Goal: Check status: Check status

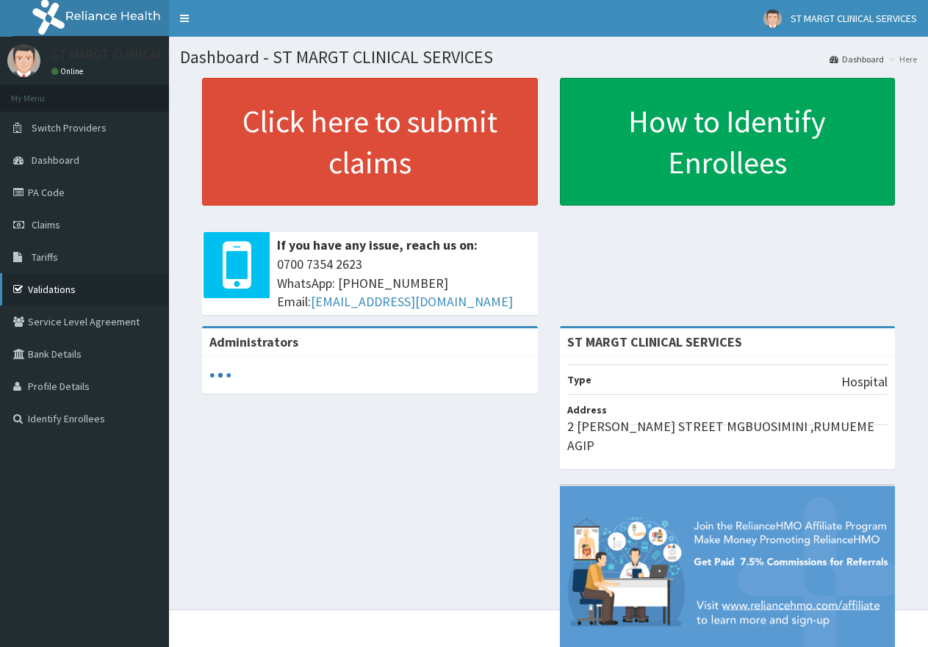
click at [48, 295] on link "Validations" at bounding box center [84, 289] width 169 height 32
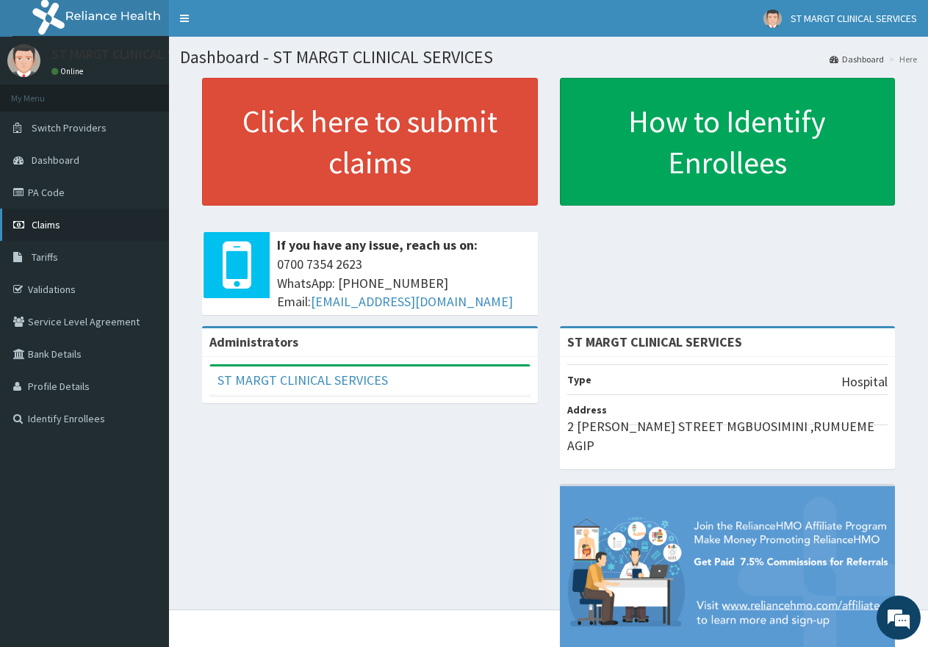
click at [52, 221] on span "Claims" at bounding box center [46, 224] width 29 height 13
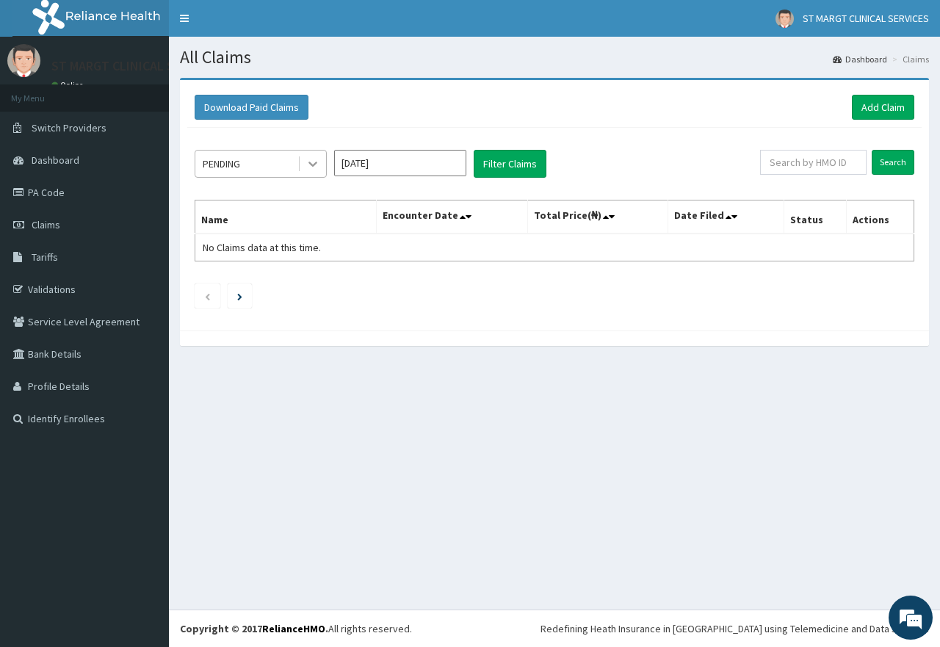
click at [315, 159] on icon at bounding box center [313, 163] width 15 height 15
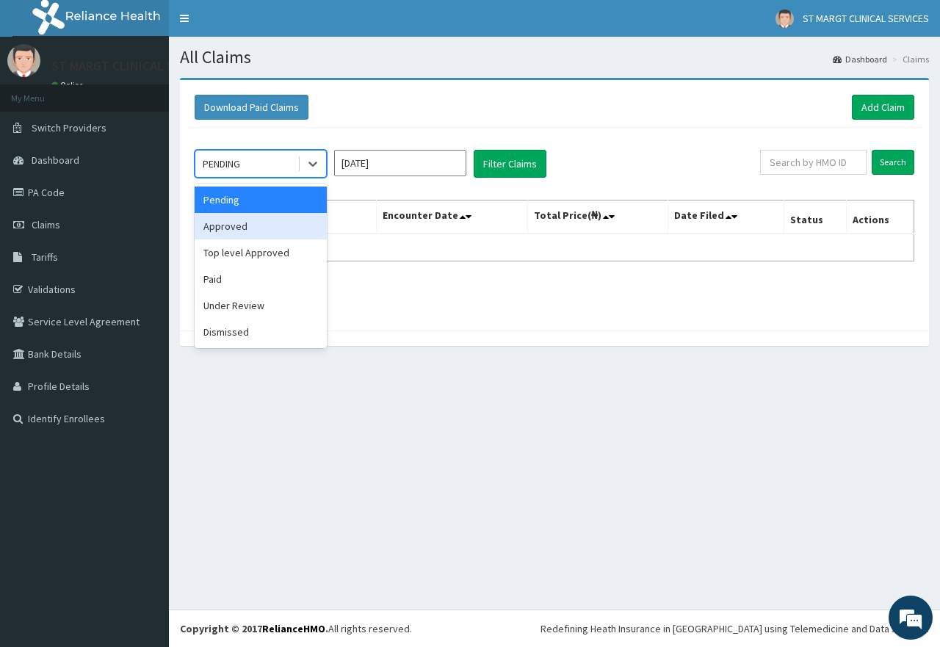
click at [249, 232] on div "Approved" at bounding box center [261, 226] width 132 height 26
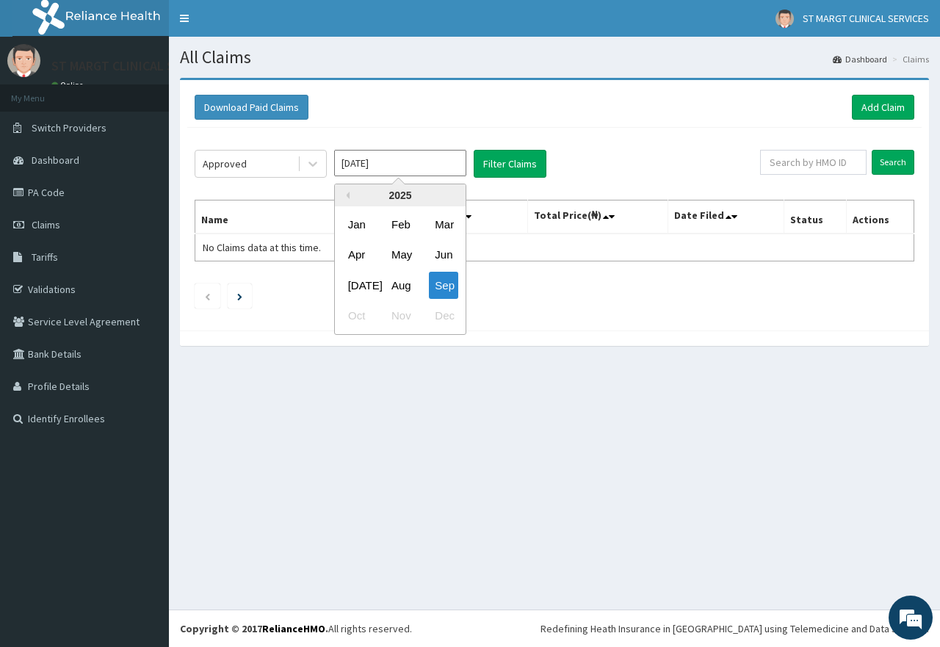
click at [439, 166] on input "Sep 2025" at bounding box center [400, 163] width 132 height 26
click at [357, 234] on div "Jan" at bounding box center [356, 224] width 29 height 27
type input "Jan 2025"
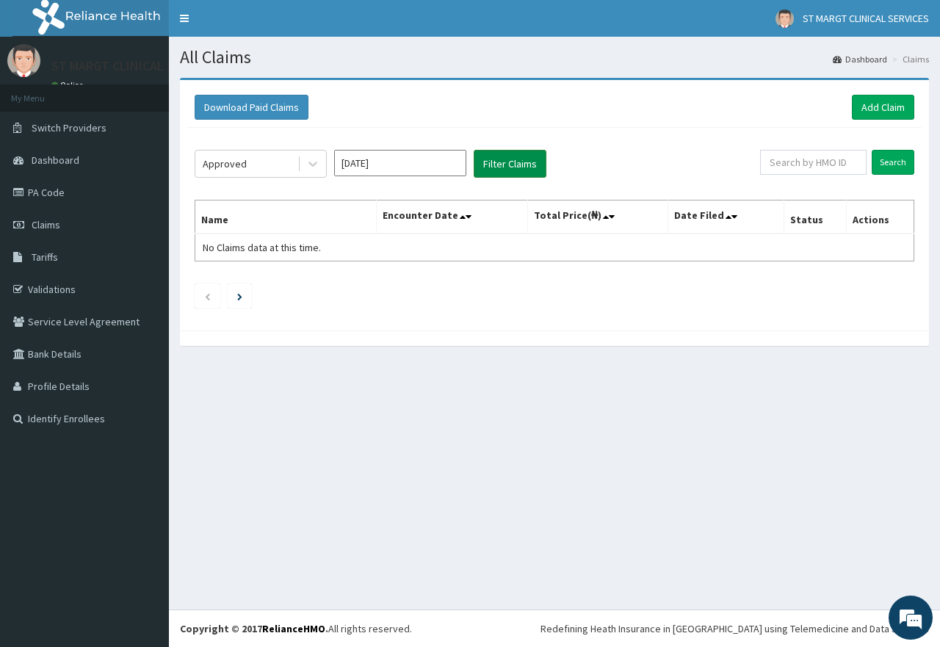
click at [533, 164] on button "Filter Claims" at bounding box center [510, 164] width 73 height 28
click at [523, 167] on button "Filter Claims" at bounding box center [510, 164] width 73 height 28
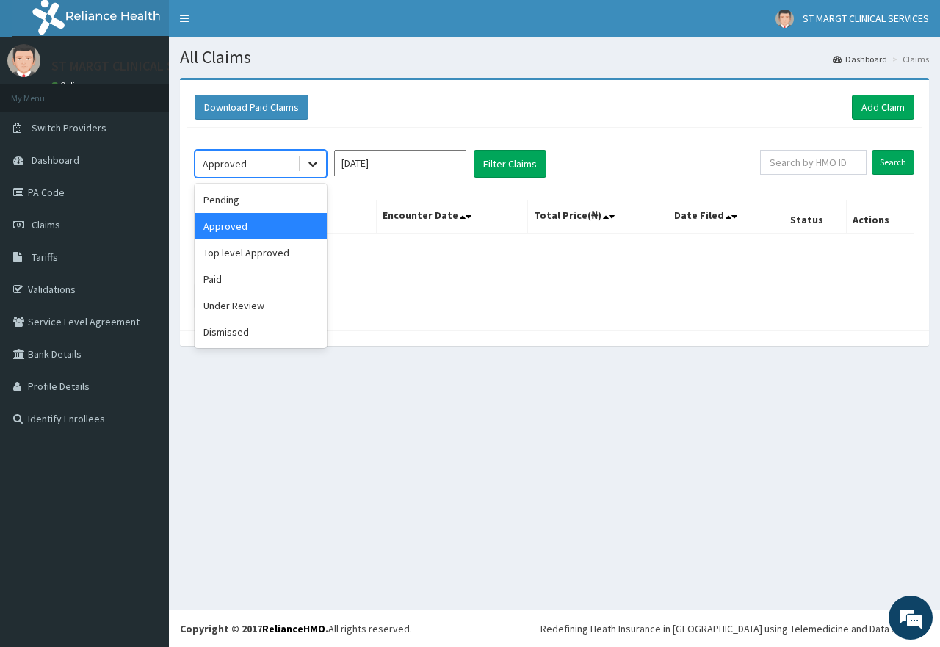
click at [317, 162] on icon at bounding box center [313, 163] width 15 height 15
click at [244, 257] on div "Top level Approved" at bounding box center [261, 252] width 132 height 26
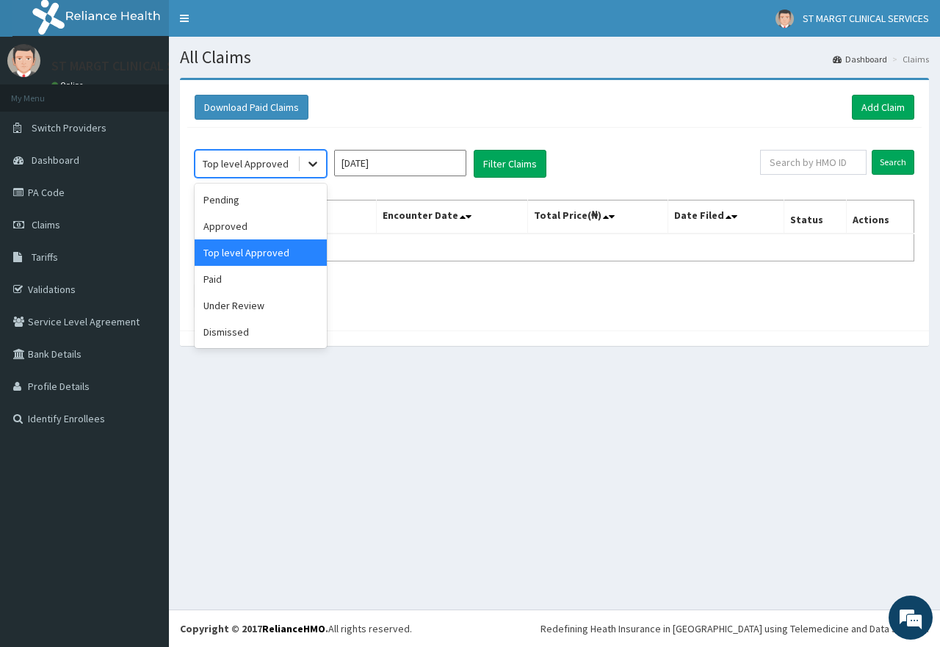
click at [314, 160] on icon at bounding box center [313, 163] width 15 height 15
click at [232, 283] on div "Paid" at bounding box center [261, 279] width 132 height 26
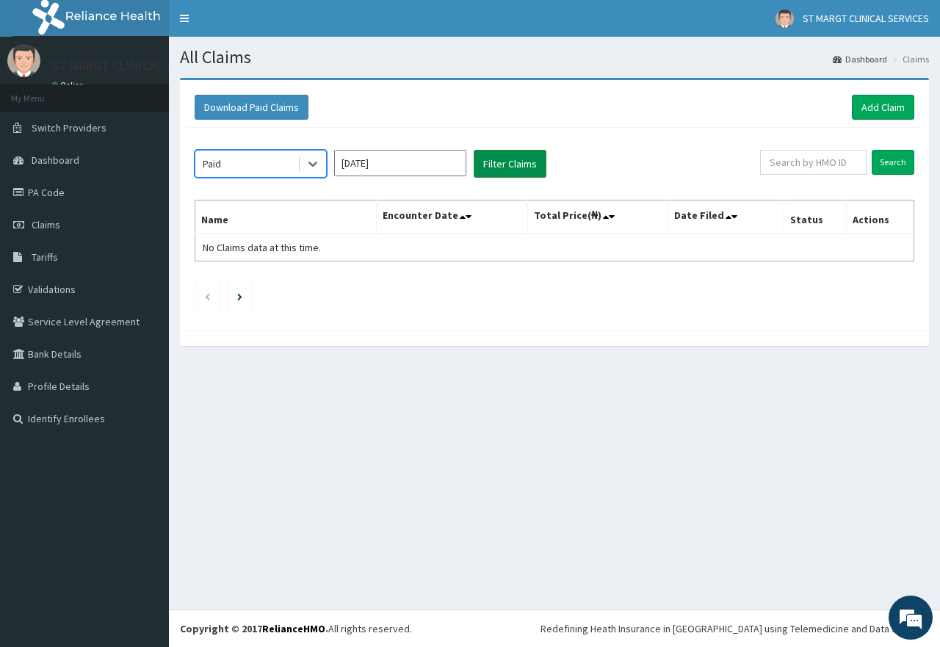
click at [526, 163] on button "Filter Claims" at bounding box center [510, 164] width 73 height 28
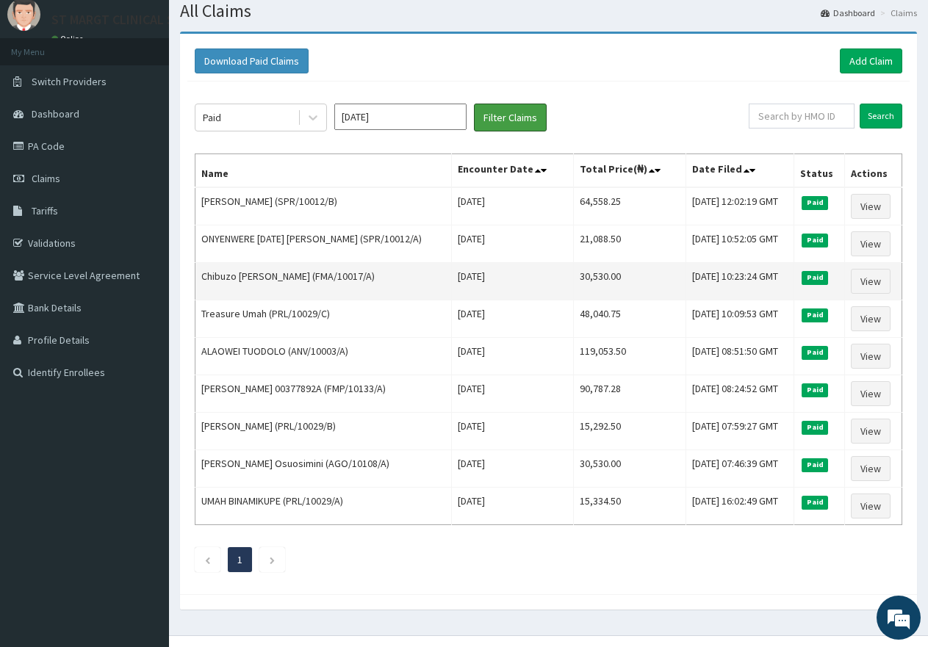
scroll to position [72, 0]
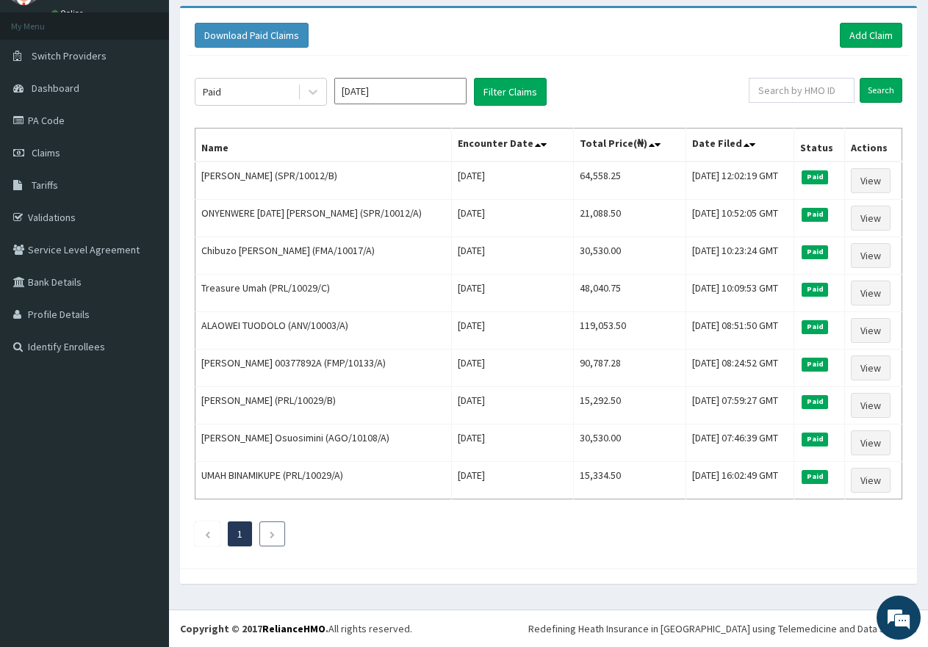
click at [273, 535] on icon "Next page" at bounding box center [272, 534] width 7 height 9
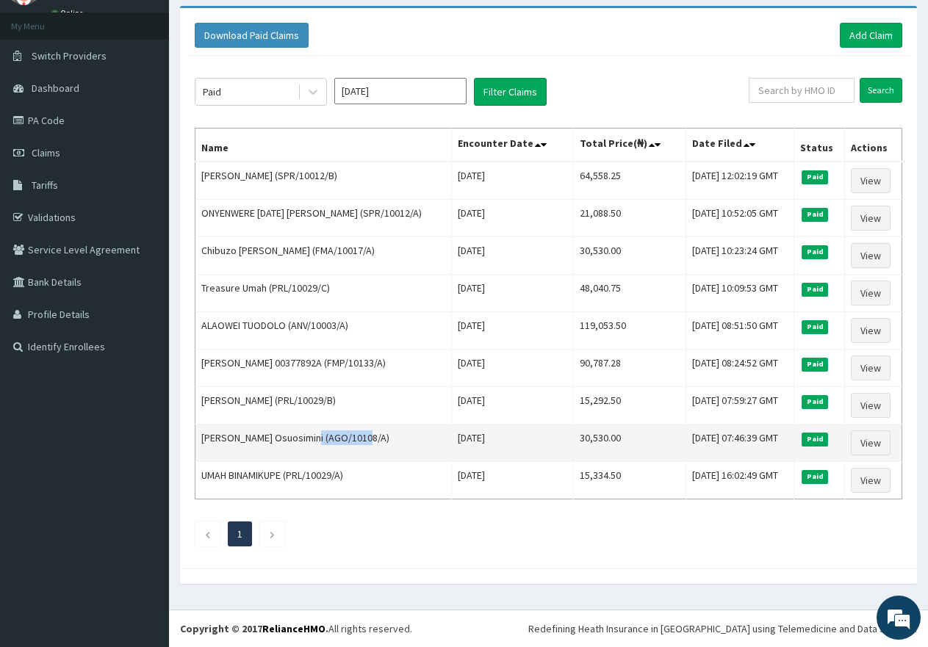
drag, startPoint x: 298, startPoint y: 436, endPoint x: 354, endPoint y: 439, distance: 56.7
click at [354, 439] on td "Kinsley D. Osuosimini (AGO/10108/A)" at bounding box center [323, 443] width 256 height 37
copy td "AGO/10108/A"
